Goal: Information Seeking & Learning: Learn about a topic

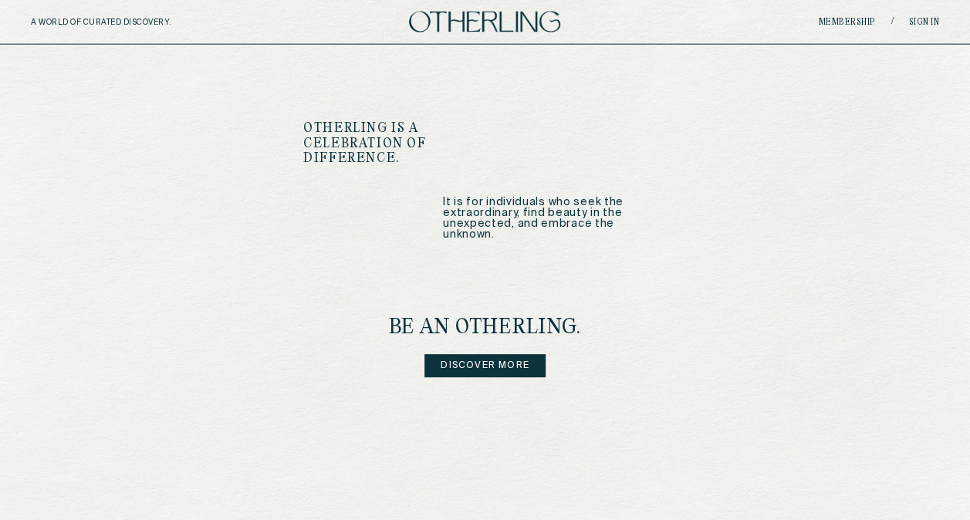
scroll to position [1901, 0]
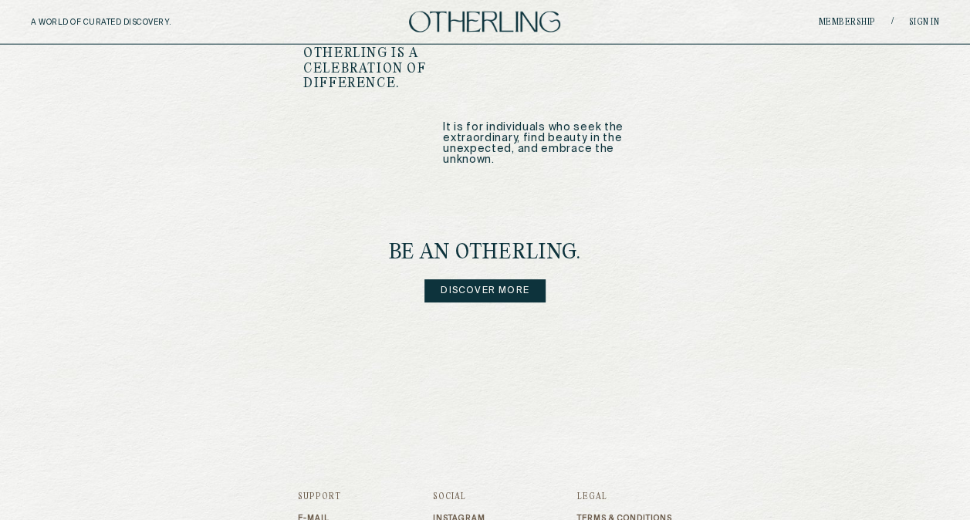
click at [442, 279] on link "Discover more" at bounding box center [484, 290] width 121 height 23
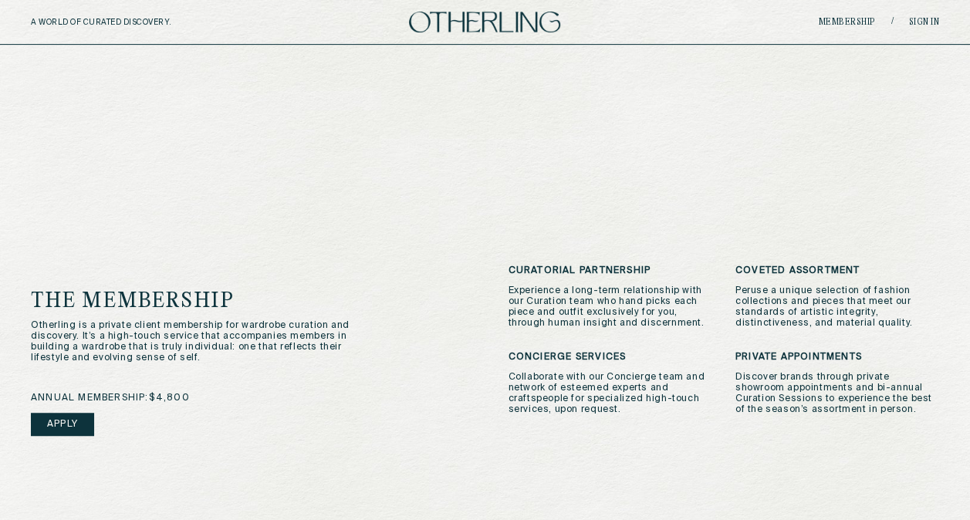
scroll to position [262, 0]
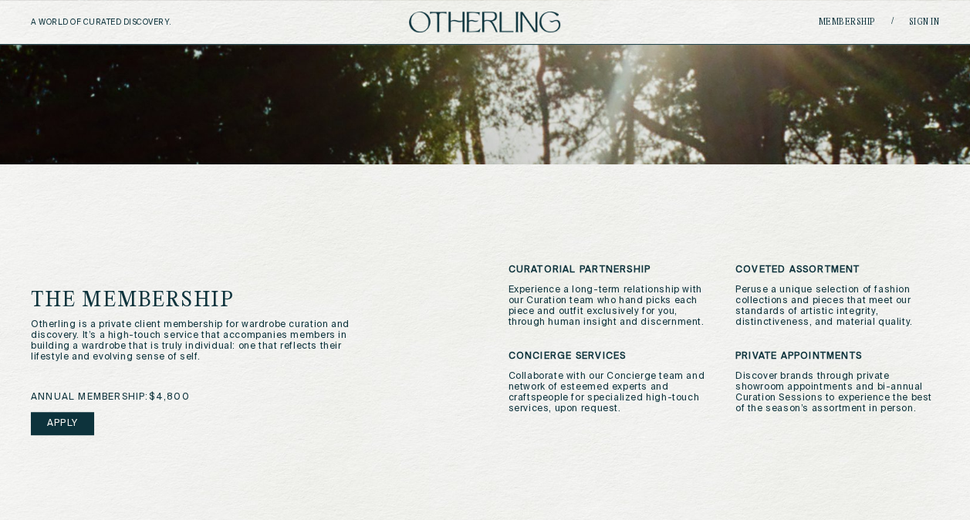
click at [184, 398] on span "annual membership: $4,800" at bounding box center [110, 397] width 159 height 11
drag, startPoint x: 184, startPoint y: 398, endPoint x: 240, endPoint y: 392, distance: 56.7
click at [240, 392] on div "annual membership: $4,800 Apply" at bounding box center [246, 433] width 431 height 83
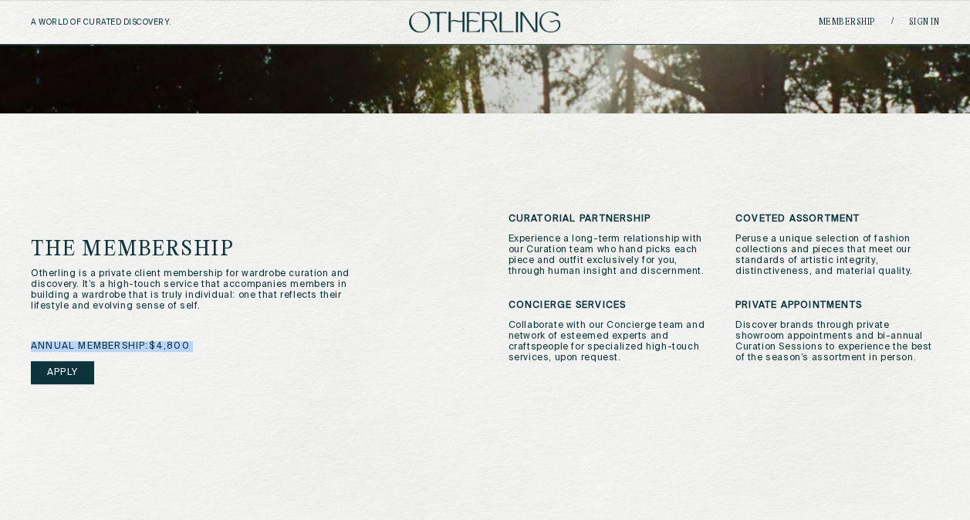
scroll to position [782, 0]
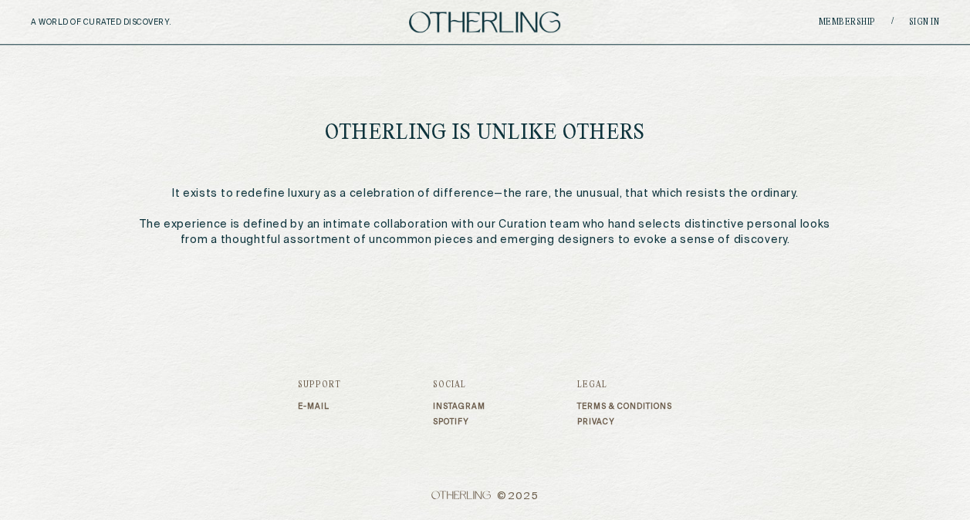
click at [600, 235] on p "It exists to redefine luxury as a celebration of difference—the rare, the unusu…" at bounding box center [484, 217] width 715 height 62
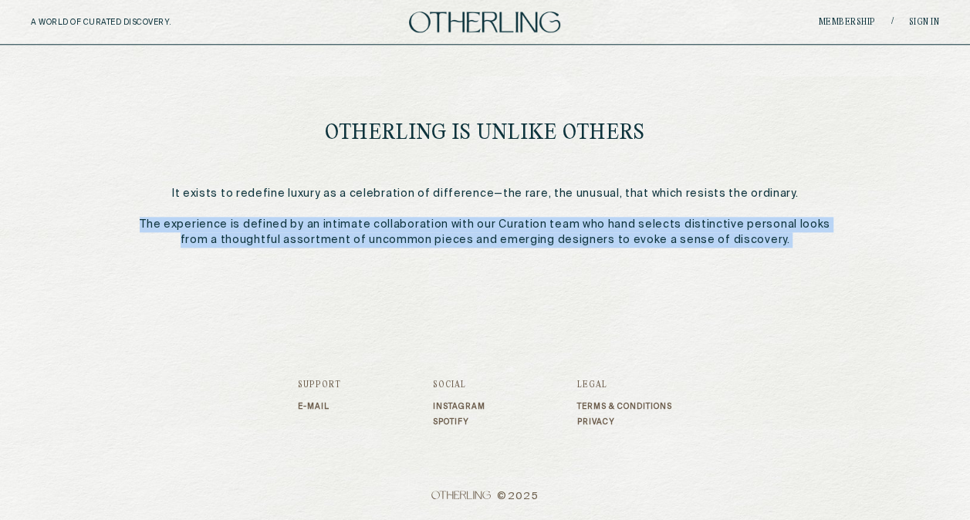
click at [600, 235] on p "It exists to redefine luxury as a celebration of difference—the rare, the unusu…" at bounding box center [484, 217] width 715 height 62
drag, startPoint x: 600, startPoint y: 235, endPoint x: 499, endPoint y: 309, distance: 126.0
click at [499, 309] on footer "Support E-mail Social Instagram Spotify Legal Terms & Conditions Privacy © 2025" at bounding box center [485, 412] width 374 height 215
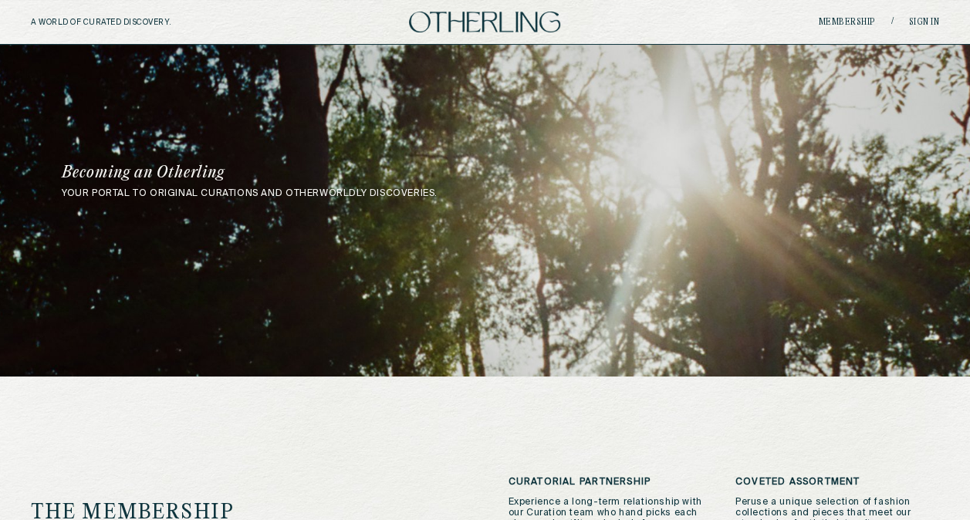
scroll to position [0, 0]
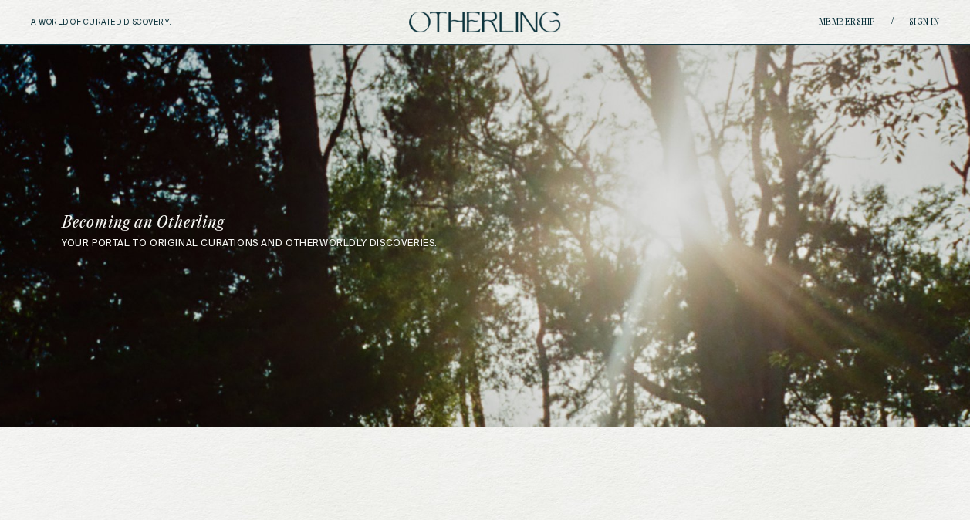
click at [80, 22] on h5 "A WORLD OF CURATED DISCOVERY." at bounding box center [135, 22] width 208 height 9
drag, startPoint x: 80, startPoint y: 22, endPoint x: 392, endPoint y: 241, distance: 381.1
click at [392, 241] on div "your portal to original curations and otherworldly discoveries. Becoming an Oth…" at bounding box center [485, 232] width 970 height 34
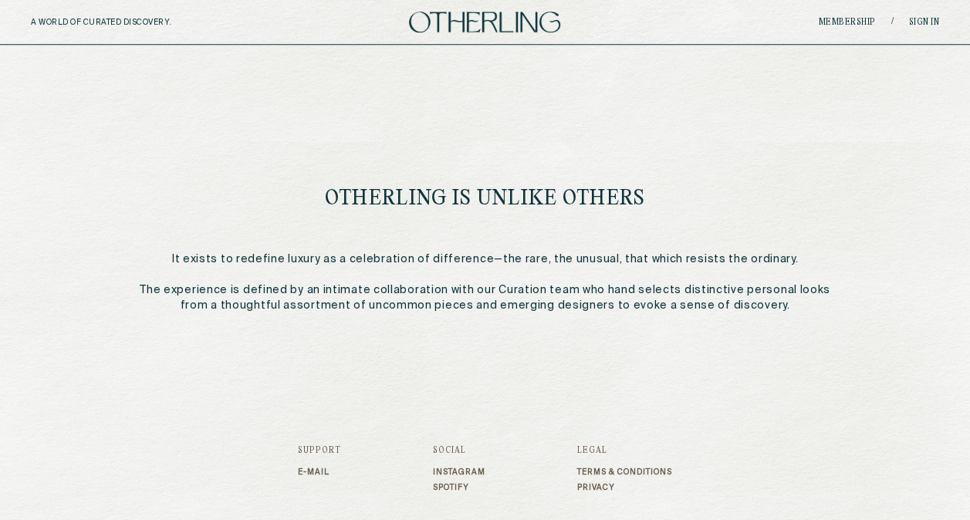
scroll to position [782, 0]
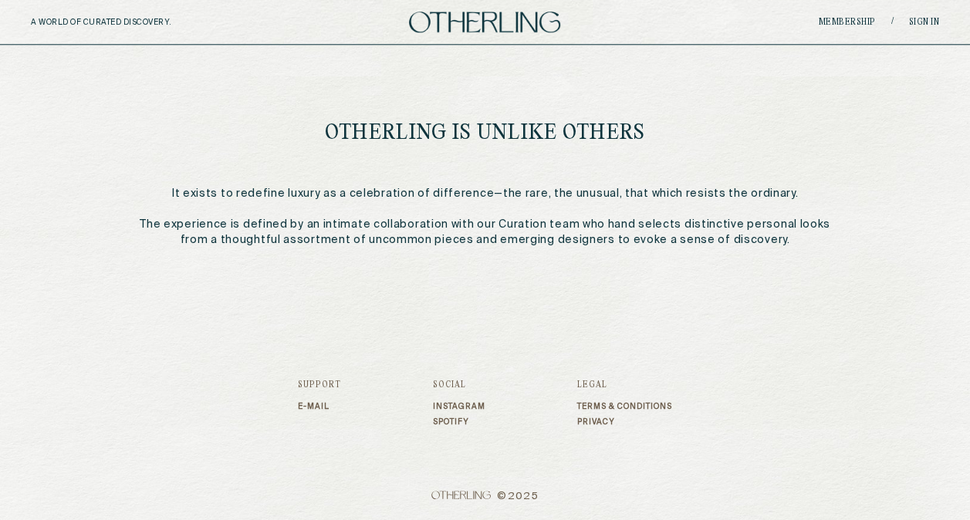
click at [510, 242] on p "It exists to redefine luxury as a celebration of difference—the rare, the unusu…" at bounding box center [484, 217] width 715 height 62
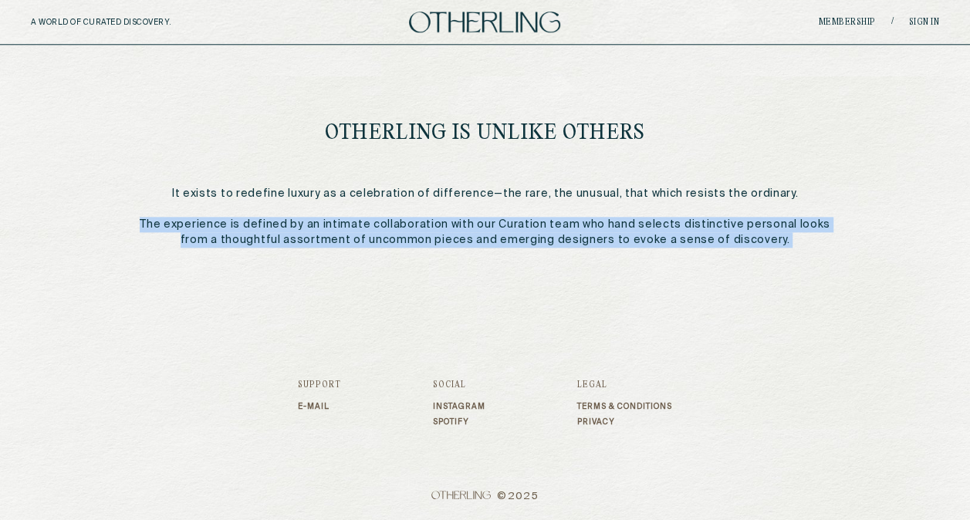
click at [510, 242] on p "It exists to redefine luxury as a celebration of difference—the rare, the unusu…" at bounding box center [484, 217] width 715 height 62
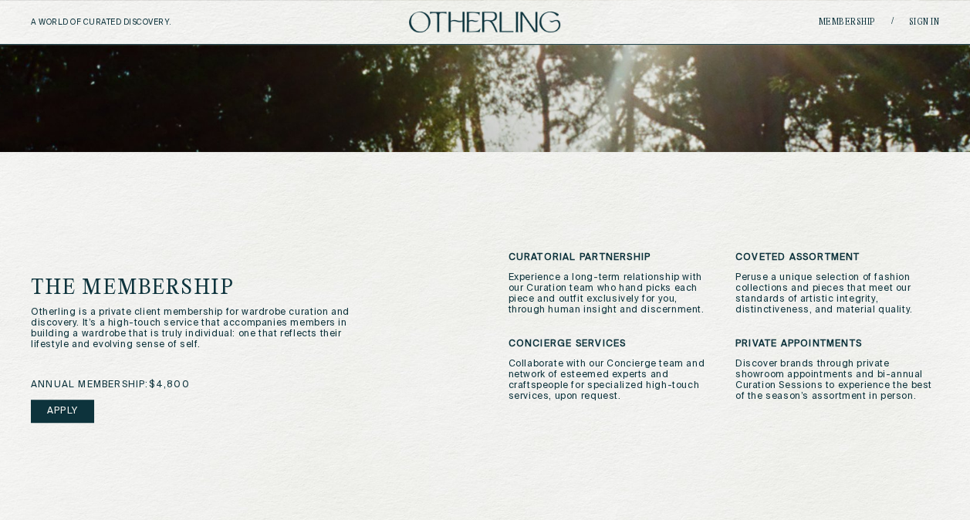
scroll to position [0, 0]
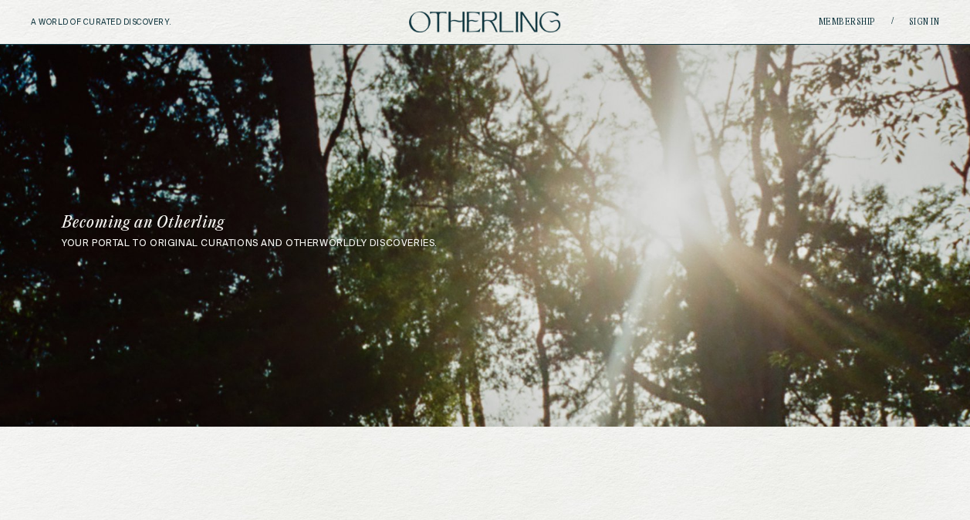
click at [640, 34] on div "A WORLD OF CURATED DISCOVERY. Membership / Sign in" at bounding box center [485, 22] width 970 height 45
click at [624, 22] on link at bounding box center [484, 22] width 303 height 21
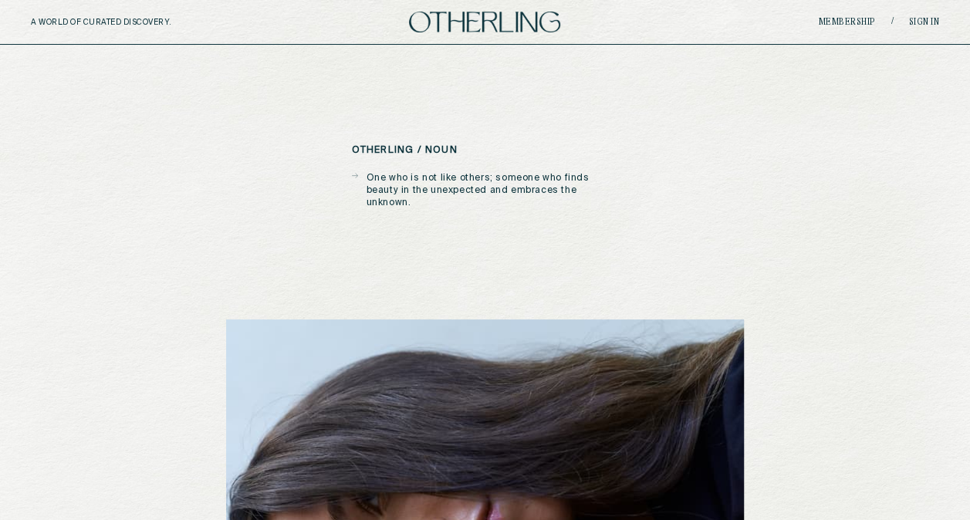
click at [627, 165] on div "otherling / noun One who is not like others; someone who finds beauty in the un…" at bounding box center [485, 454] width 518 height 618
click at [116, 24] on h5 "A WORLD OF CURATED DISCOVERY." at bounding box center [135, 22] width 208 height 9
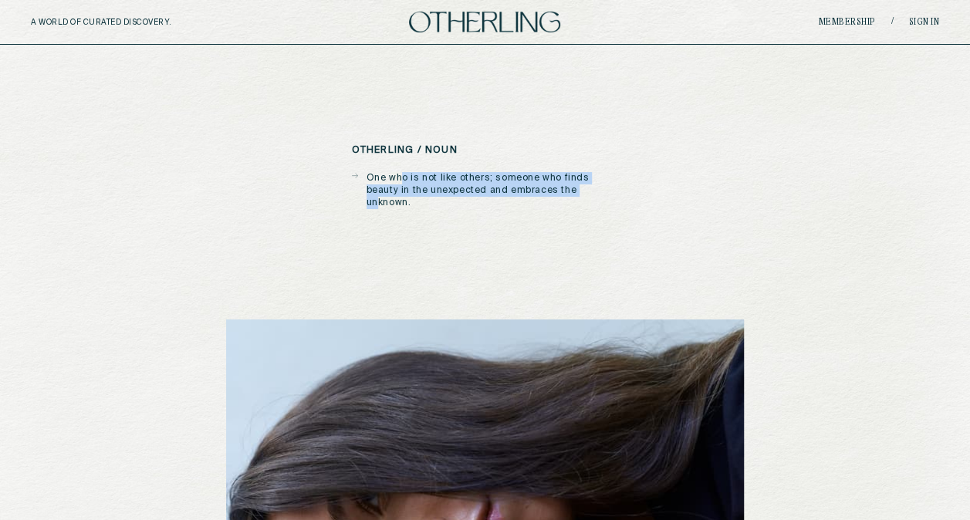
drag, startPoint x: 403, startPoint y: 183, endPoint x: 553, endPoint y: 200, distance: 150.7
click at [553, 200] on div "otherling / noun One who is not like others; someone who finds beauty in the un…" at bounding box center [485, 454] width 518 height 618
click at [536, 191] on p "One who is not like others; someone who finds beauty in the unexpected and embr…" at bounding box center [493, 190] width 252 height 37
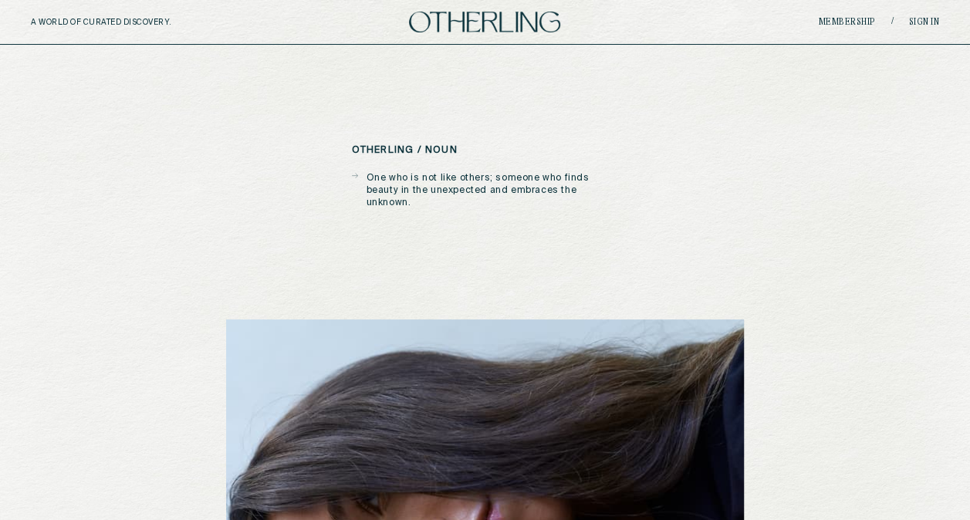
click at [536, 191] on p "One who is not like others; someone who finds beauty in the unexpected and embr…" at bounding box center [493, 190] width 252 height 37
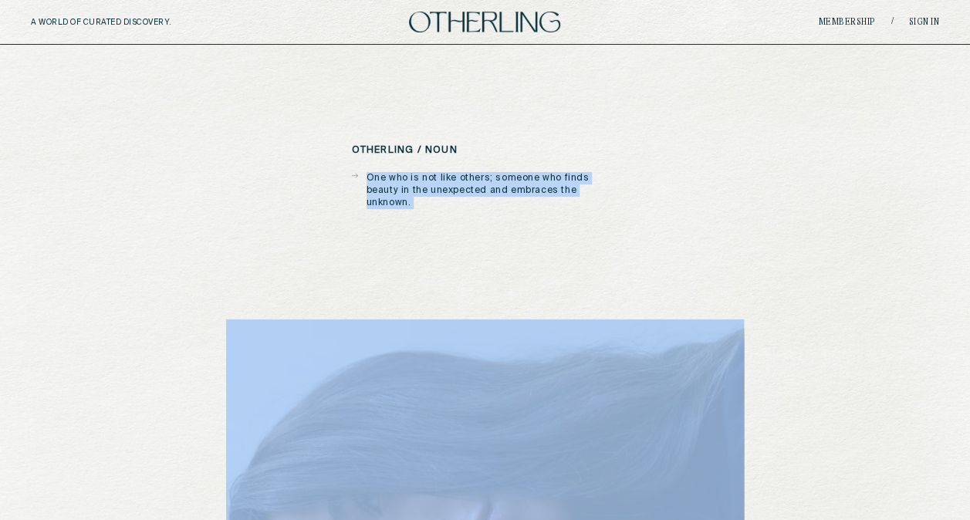
click at [536, 191] on p "One who is not like others; someone who finds beauty in the unexpected and embr…" at bounding box center [493, 190] width 252 height 37
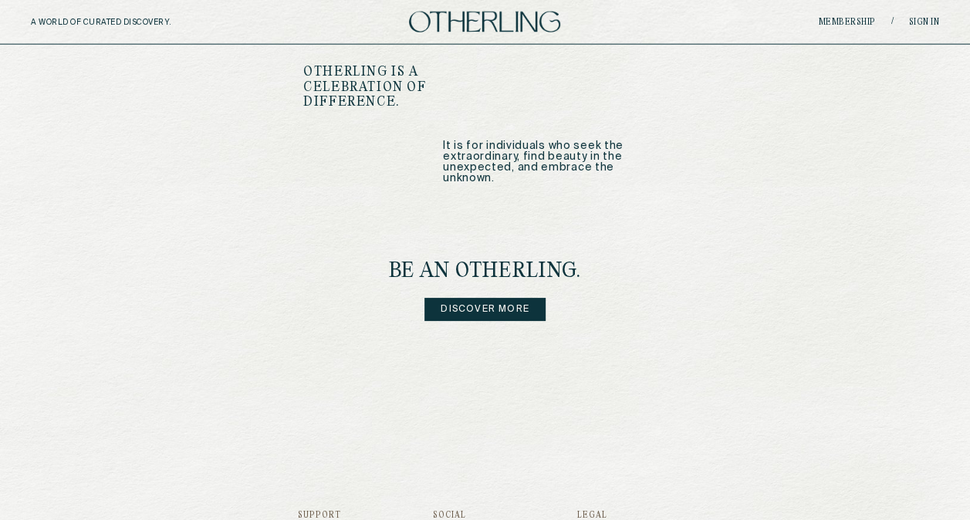
scroll to position [1883, 0]
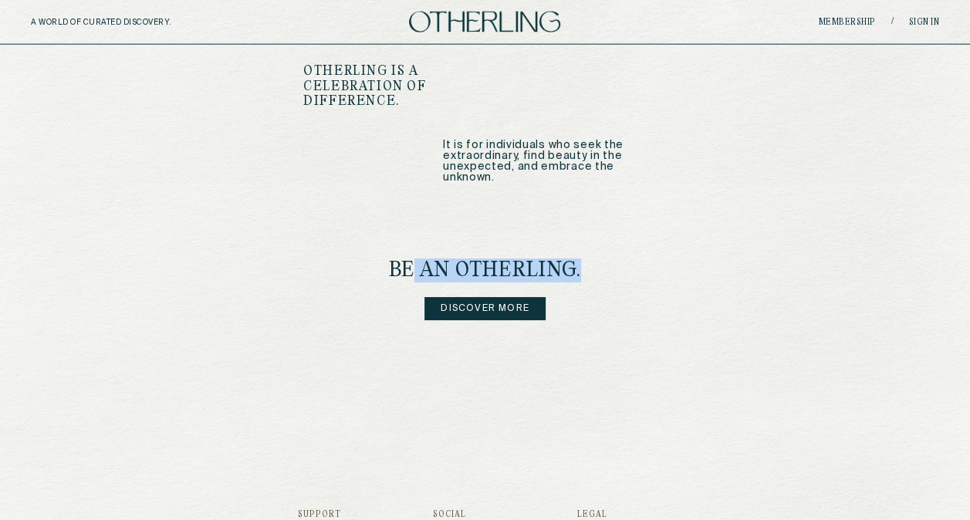
drag, startPoint x: 407, startPoint y: 245, endPoint x: 587, endPoint y: 252, distance: 180.7
click at [587, 260] on div "be an Otherling. Discover more" at bounding box center [484, 290] width 363 height 60
click at [553, 260] on h4 "be an Otherling." at bounding box center [485, 271] width 193 height 22
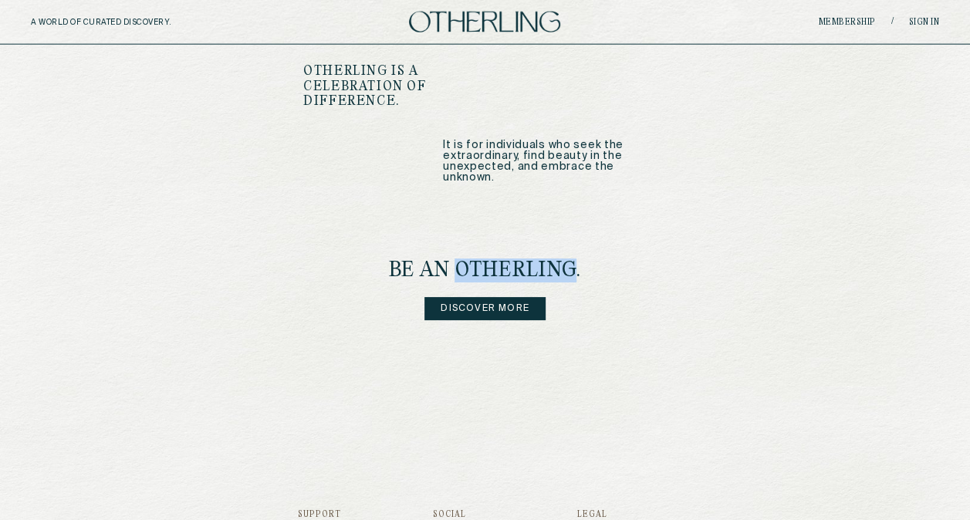
click at [553, 260] on h4 "be an Otherling." at bounding box center [485, 271] width 193 height 22
drag, startPoint x: 553, startPoint y: 248, endPoint x: 507, endPoint y: 228, distance: 49.4
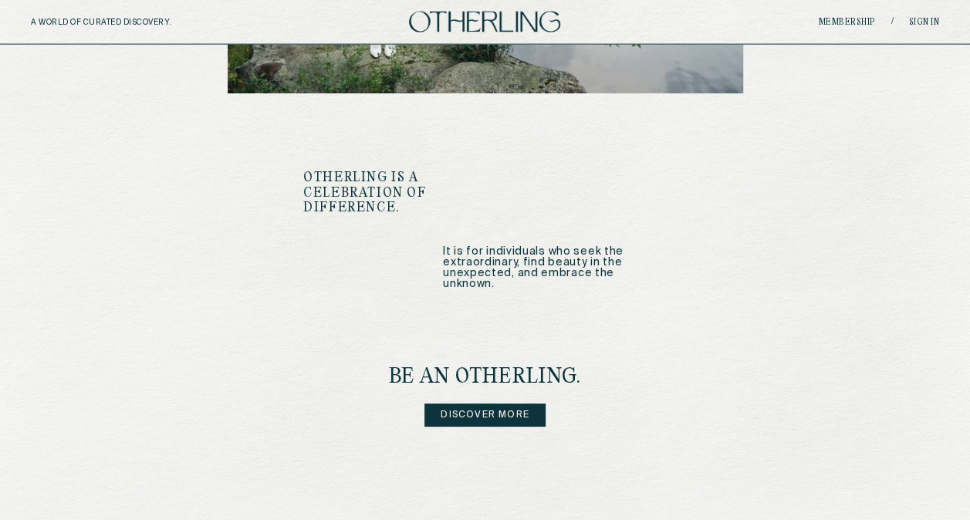
click at [547, 246] on p "It is for individuals who seek the extraordinary, find beauty in the unexpected…" at bounding box center [555, 267] width 224 height 43
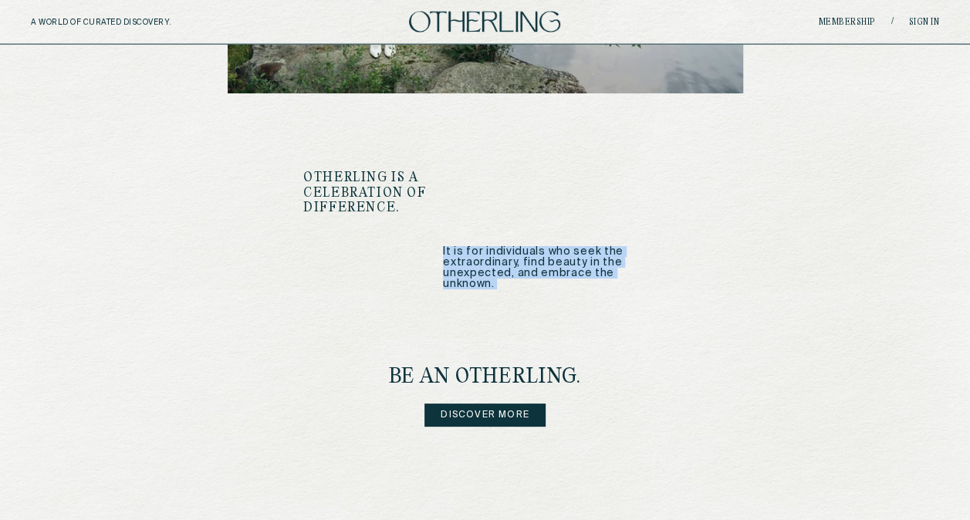
click at [547, 246] on p "It is for individuals who seek the extraordinary, find beauty in the unexpected…" at bounding box center [555, 267] width 224 height 43
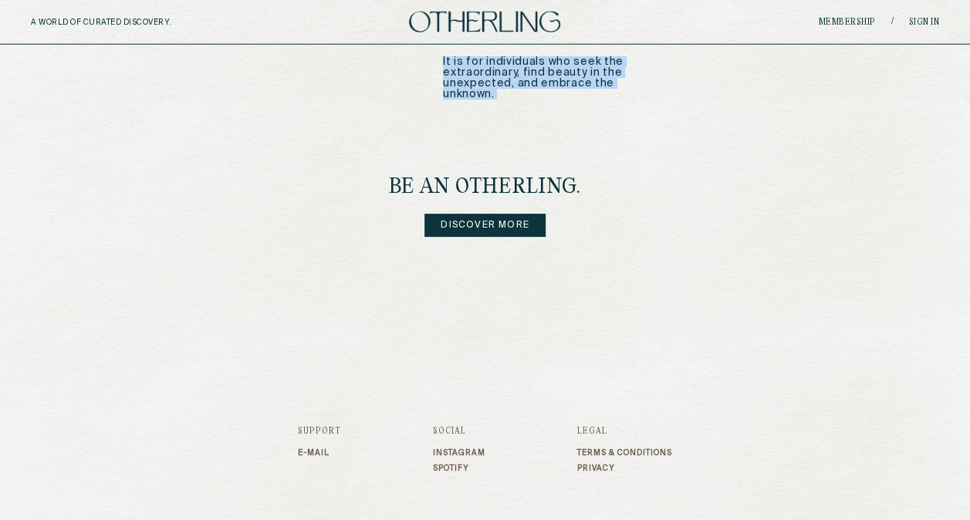
scroll to position [1989, 0]
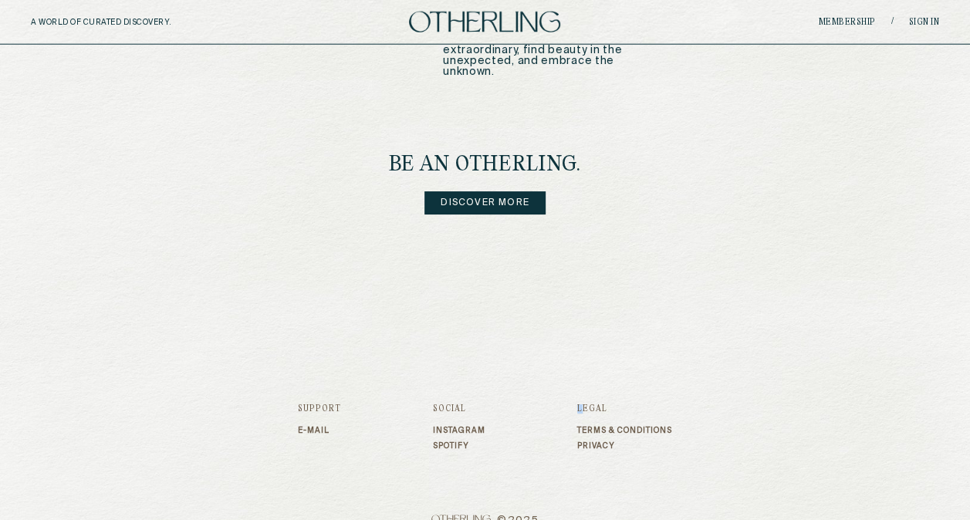
drag, startPoint x: 576, startPoint y: 340, endPoint x: 583, endPoint y: 464, distance: 124.5
click at [583, 464] on footer "Support E-mail Social Instagram Spotify Legal Terms & Conditions Privacy © 2025" at bounding box center [485, 436] width 374 height 215
